Goal: Task Accomplishment & Management: Use online tool/utility

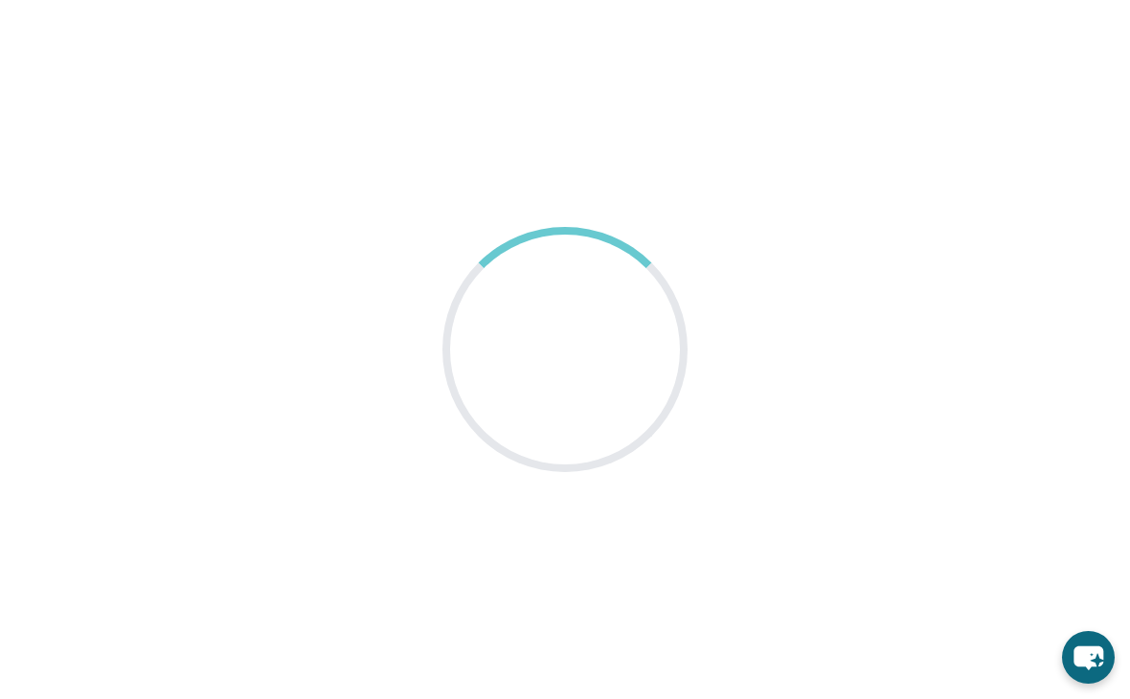
scroll to position [30, 0]
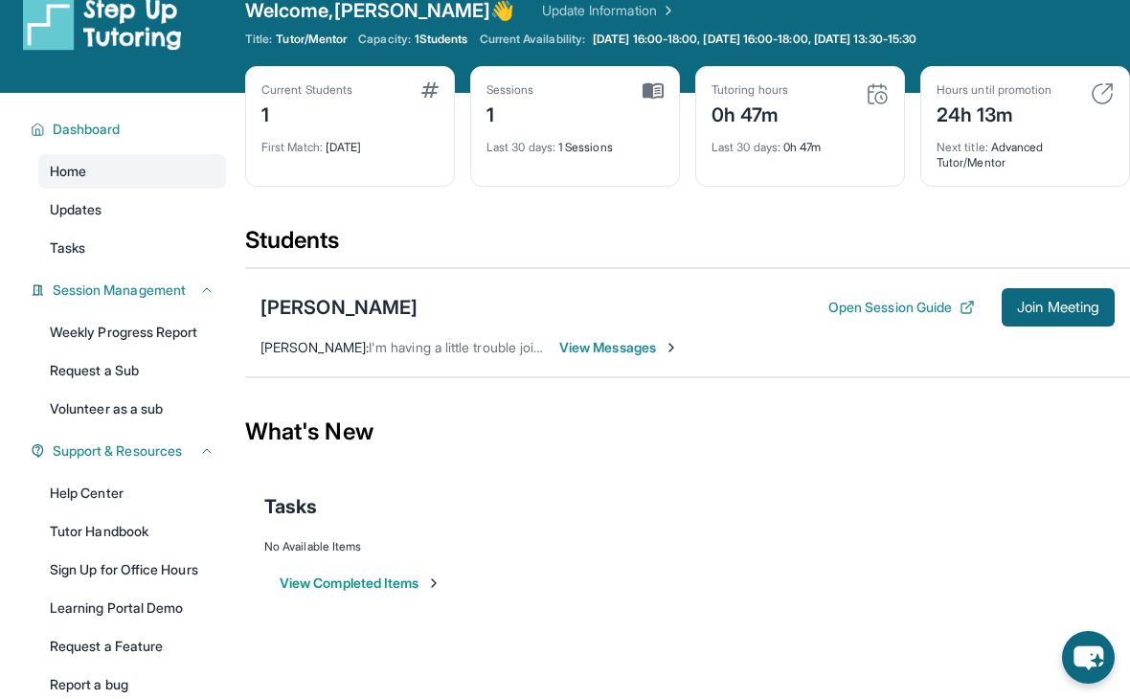
click at [1031, 302] on span "Join Meeting" at bounding box center [1058, 307] width 82 height 11
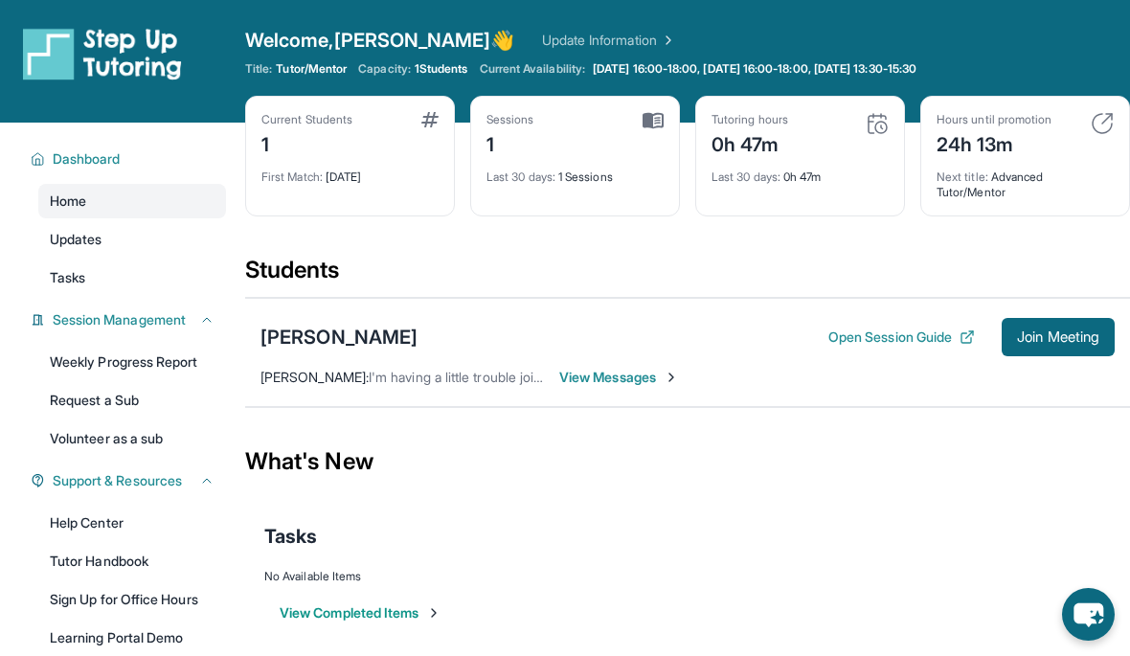
click at [892, 336] on button "Open Session Guide" at bounding box center [901, 336] width 147 height 19
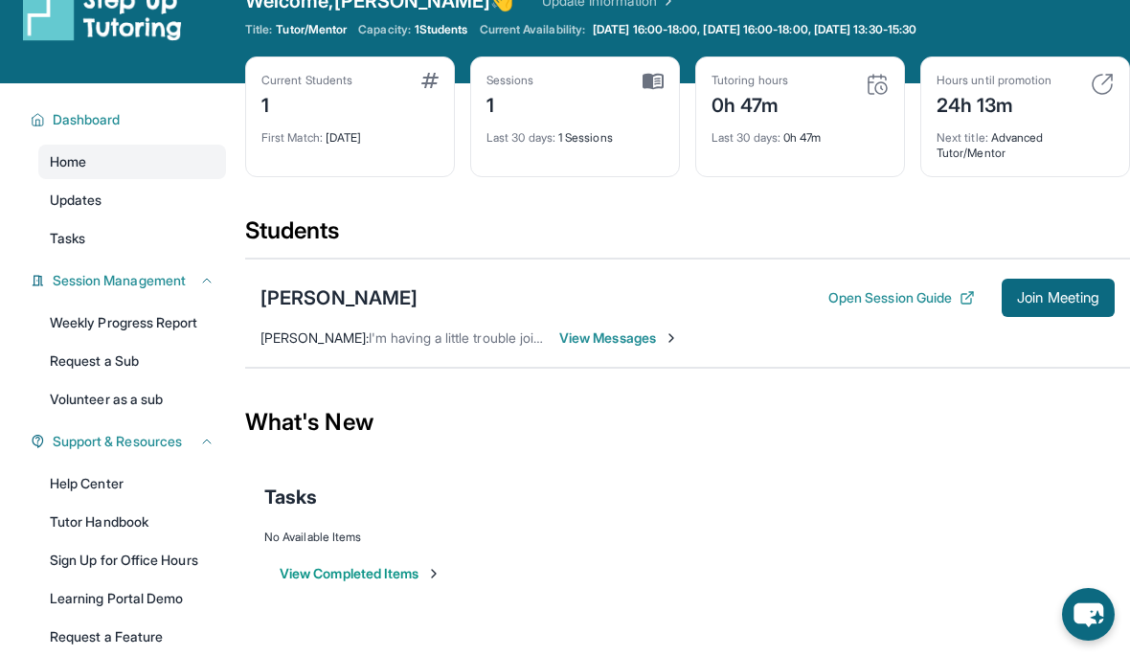
scroll to position [32, 0]
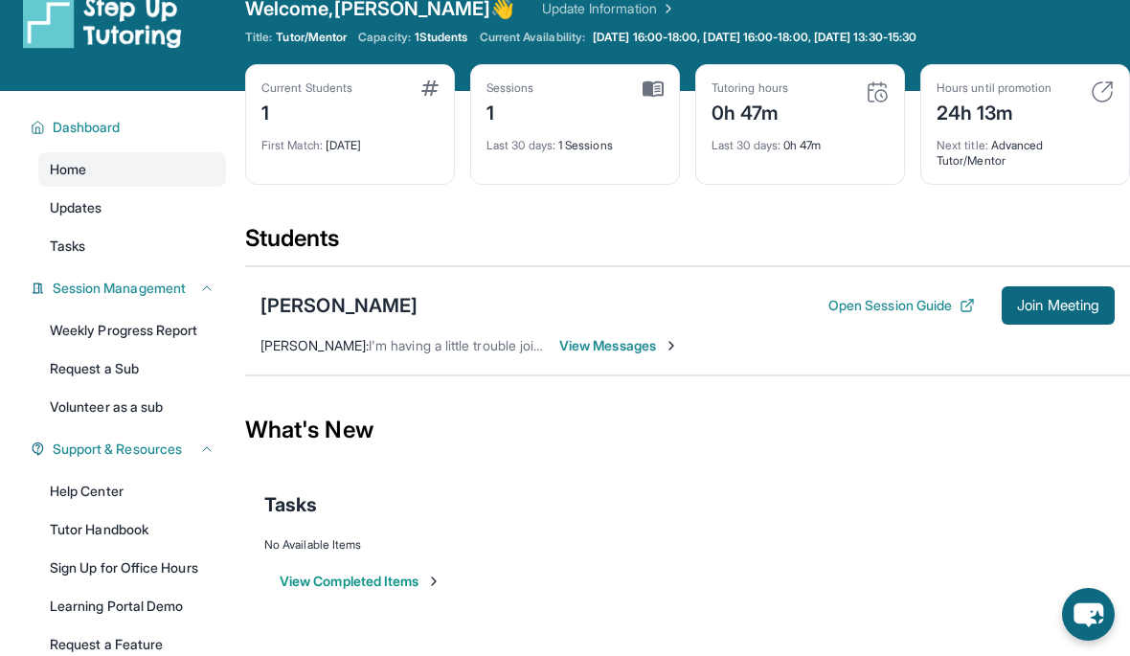
click at [141, 156] on link "Home" at bounding box center [132, 169] width 188 height 34
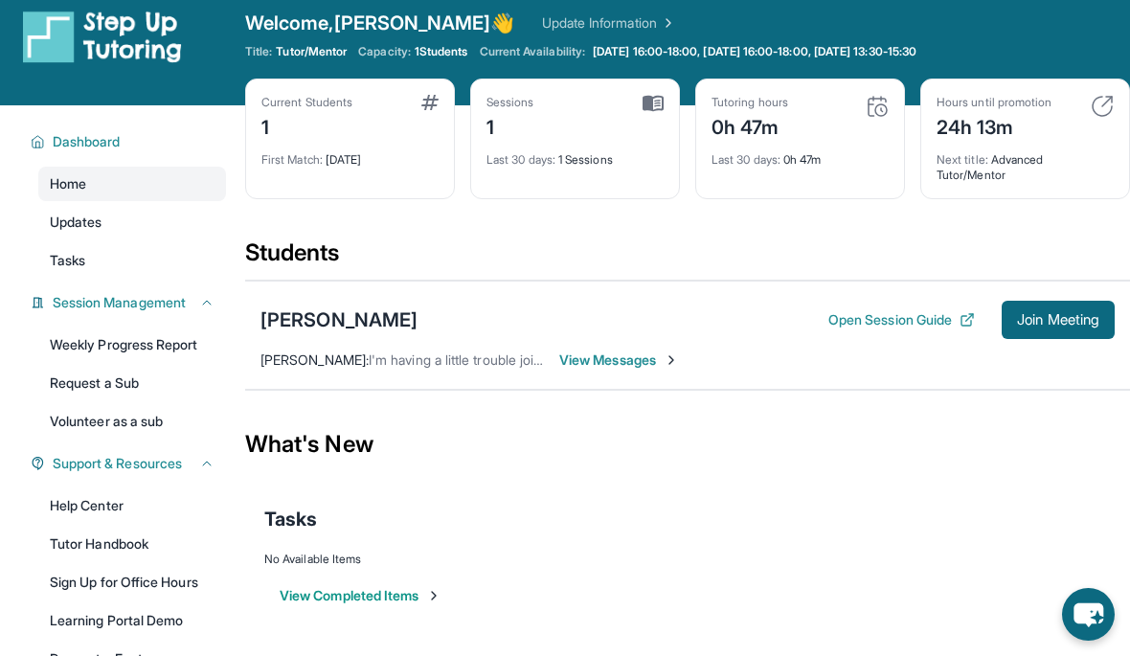
scroll to position [0, 0]
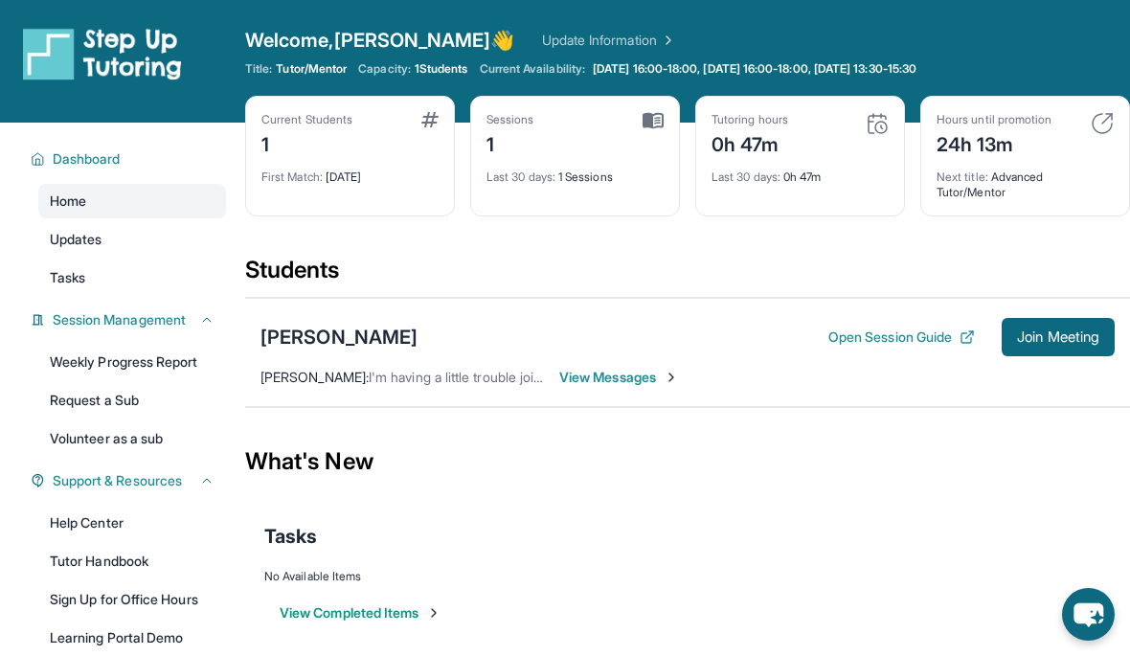
click at [157, 149] on button "Dashboard" at bounding box center [129, 158] width 169 height 19
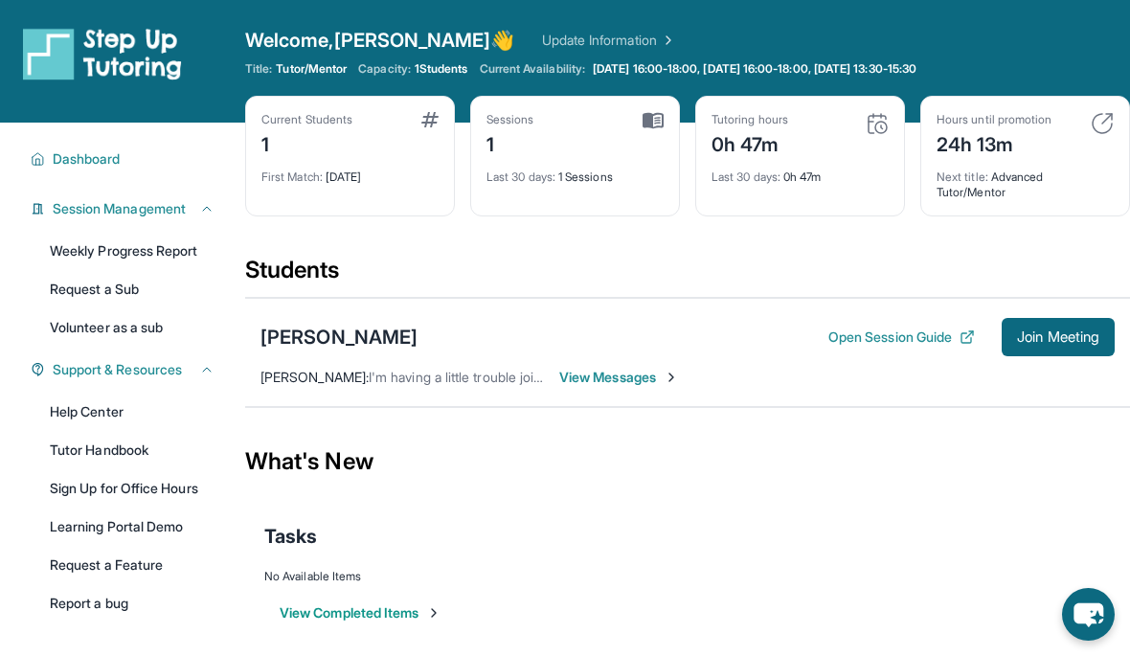
click at [158, 166] on button "Dashboard" at bounding box center [129, 158] width 169 height 19
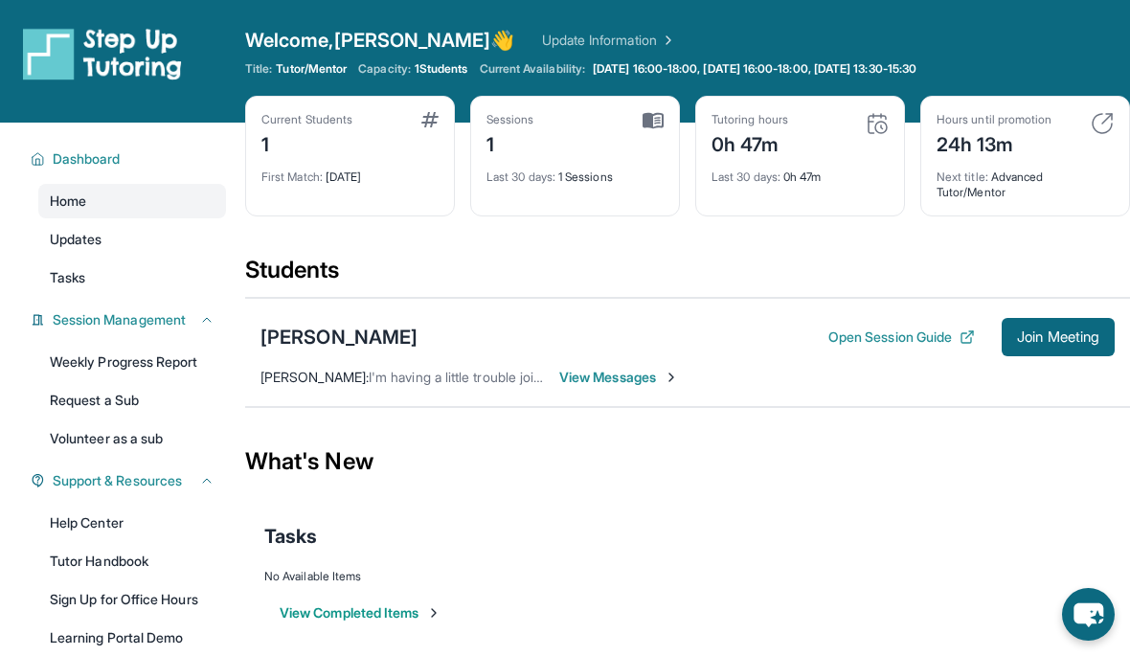
click at [149, 274] on link "Tasks" at bounding box center [132, 277] width 188 height 34
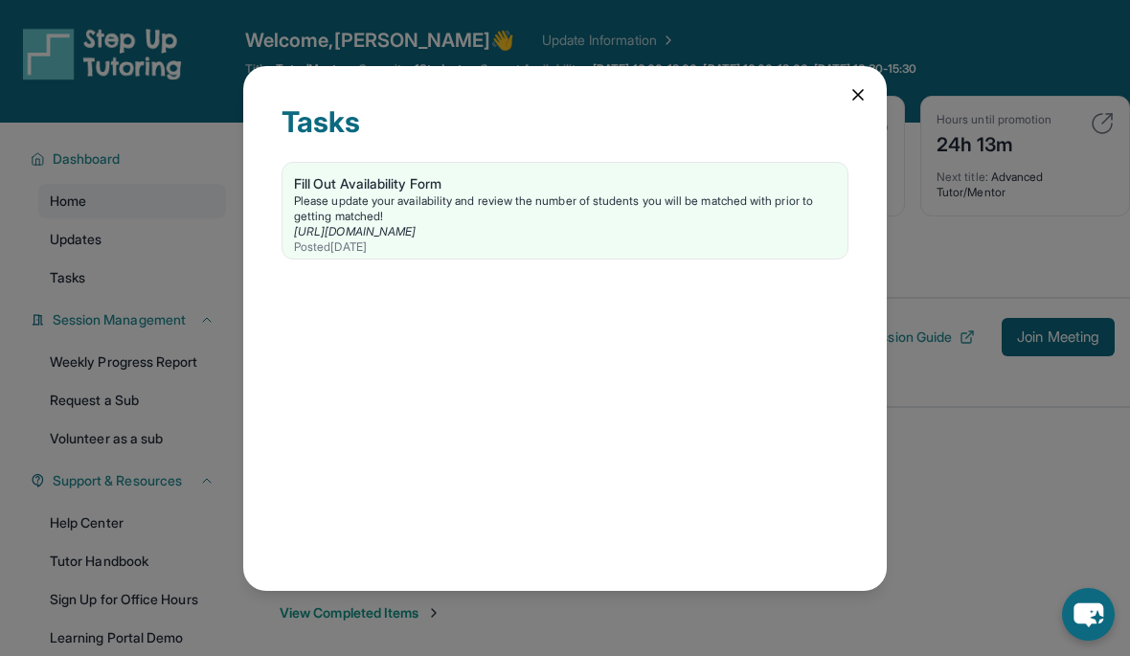
click at [848, 79] on div "Tasks Fill Out Availability Form Please update your availability and review the…" at bounding box center [564, 328] width 643 height 525
click at [848, 85] on icon at bounding box center [857, 94] width 19 height 19
